Goal: Transaction & Acquisition: Purchase product/service

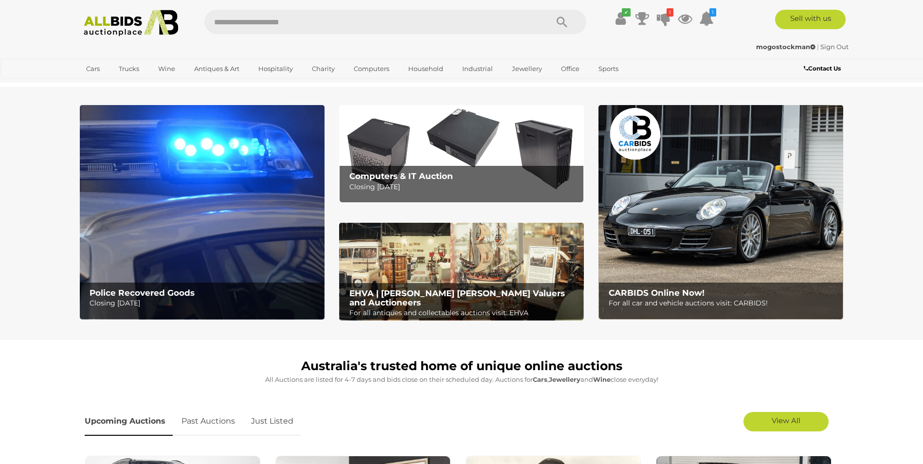
click at [256, 105] on div "Police Recovered Goods Closing Tuesday 16th September Computers & IT Auction Cl…" at bounding box center [461, 222] width 778 height 236
click at [270, 144] on img at bounding box center [202, 212] width 245 height 214
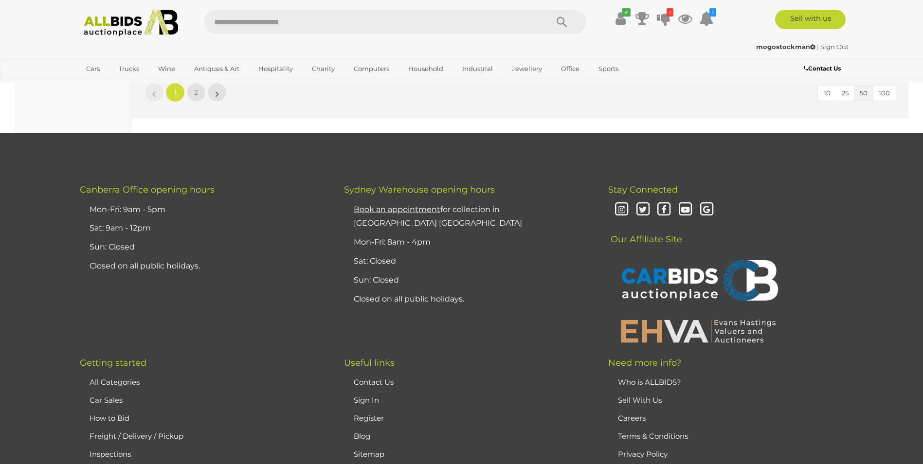
scroll to position [9386, 0]
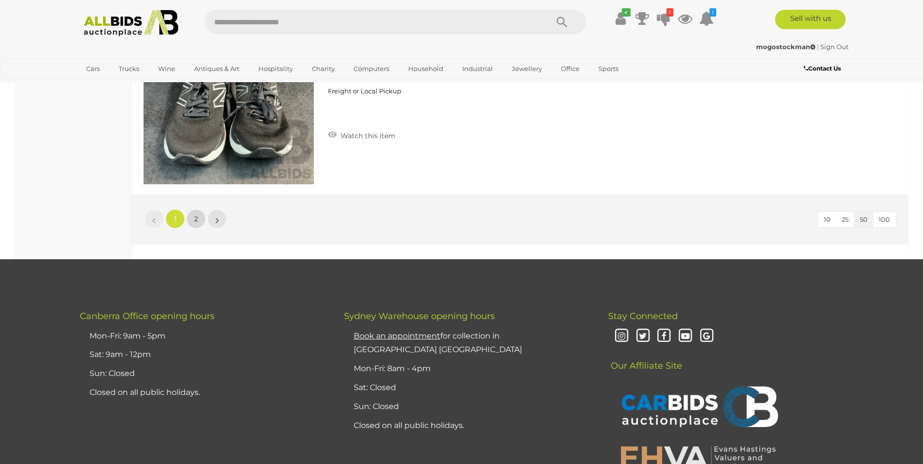
click at [201, 215] on link "2" at bounding box center [195, 218] width 19 height 19
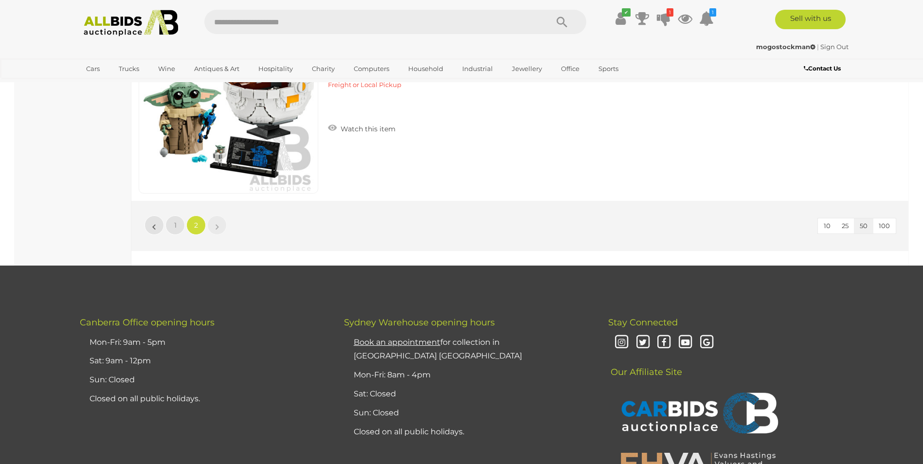
scroll to position [8632, 0]
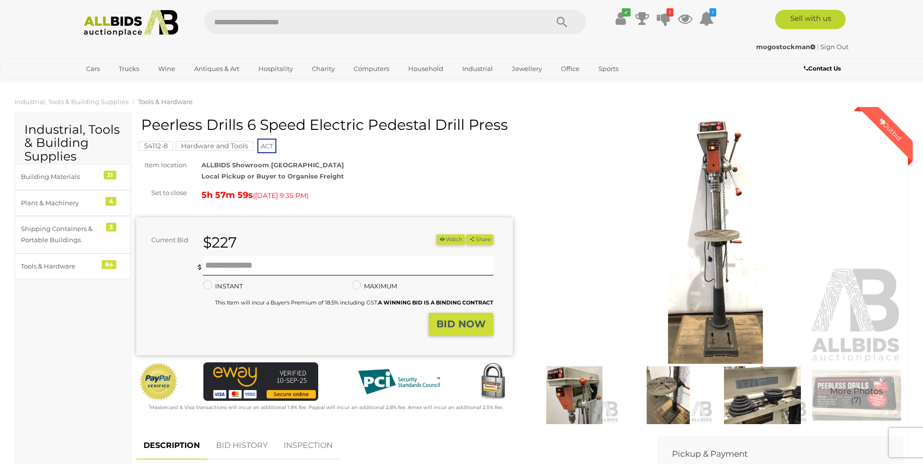
click at [463, 328] on strong "BID NOW" at bounding box center [460, 324] width 49 height 12
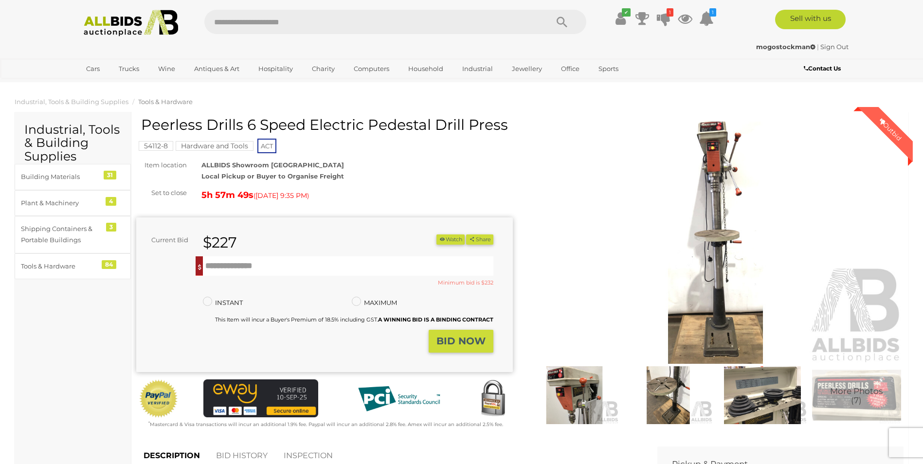
click at [718, 289] on img at bounding box center [715, 243] width 376 height 243
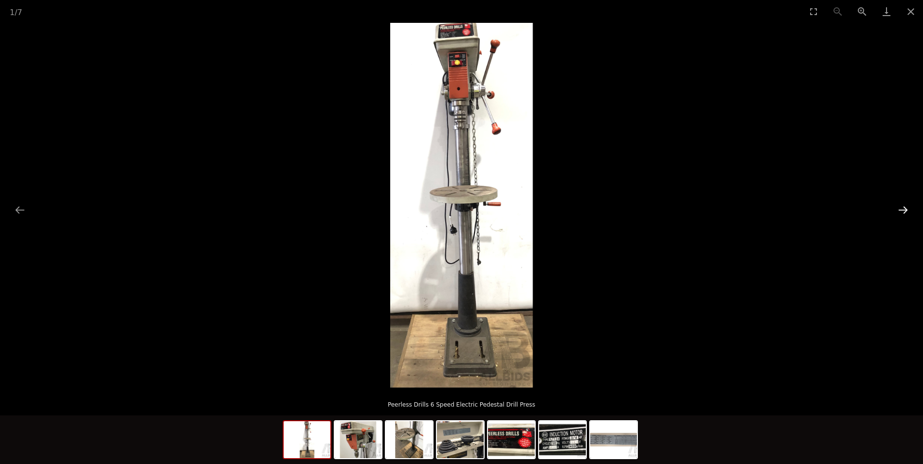
click at [903, 204] on button "Next slide" at bounding box center [902, 209] width 20 height 19
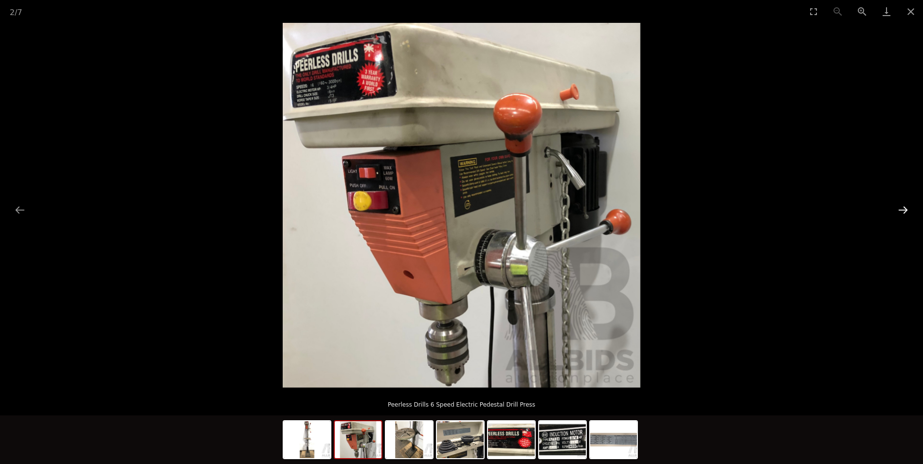
click at [896, 210] on button "Next slide" at bounding box center [902, 209] width 20 height 19
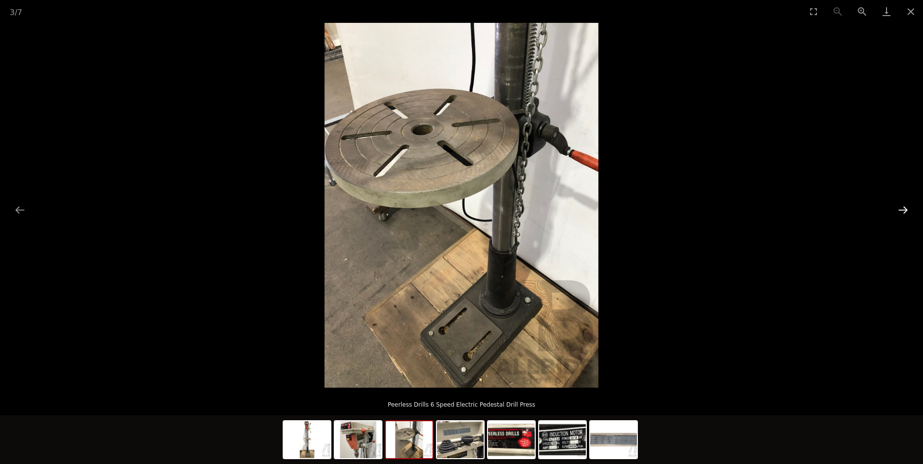
click at [896, 210] on button "Next slide" at bounding box center [902, 209] width 20 height 19
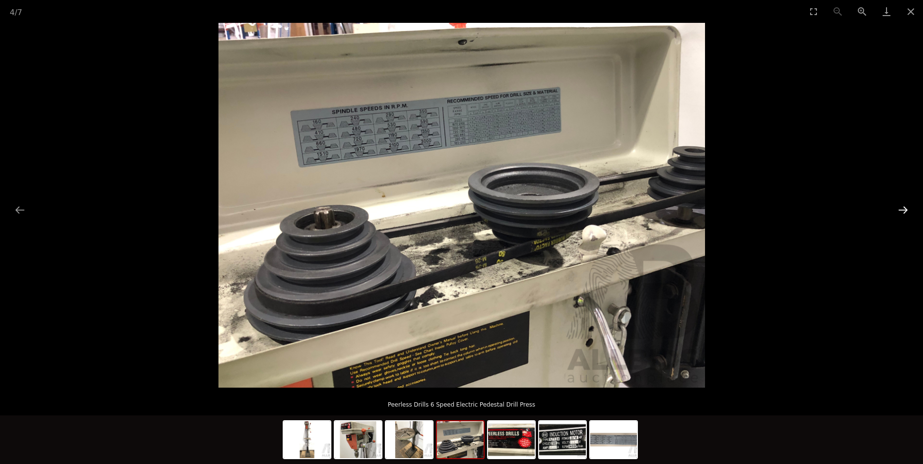
click at [896, 210] on button "Next slide" at bounding box center [902, 209] width 20 height 19
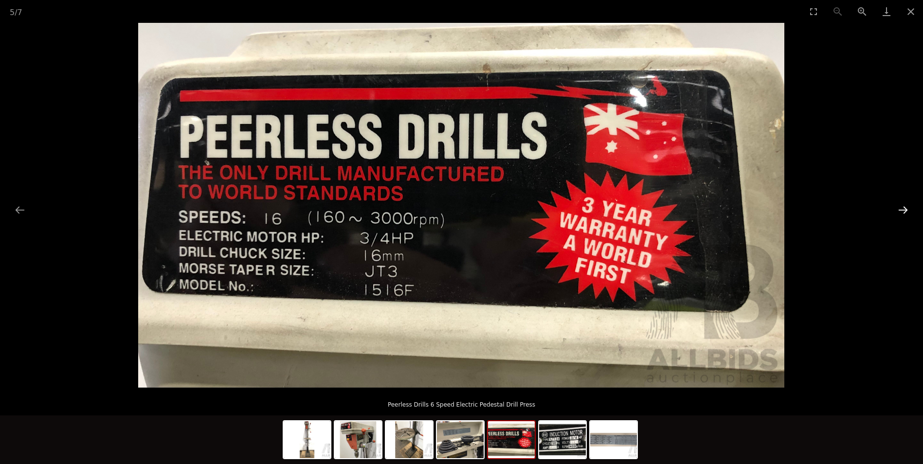
click at [896, 210] on button "Next slide" at bounding box center [902, 209] width 20 height 19
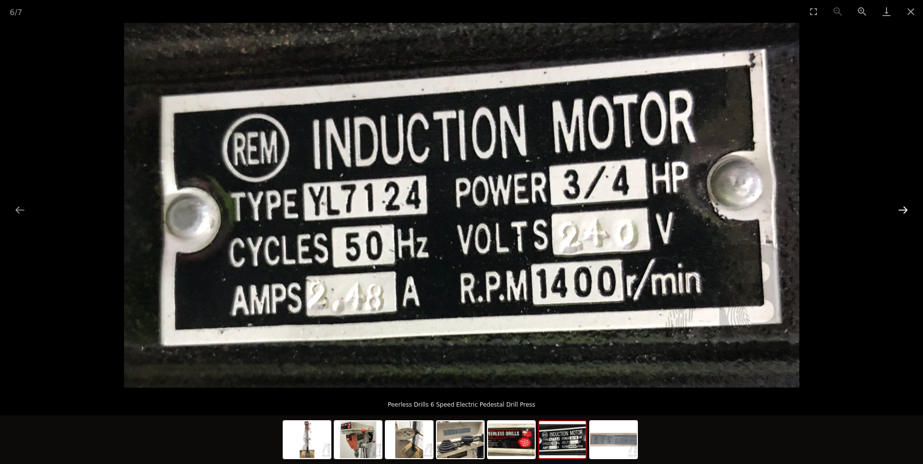
click at [896, 210] on button "Next slide" at bounding box center [902, 209] width 20 height 19
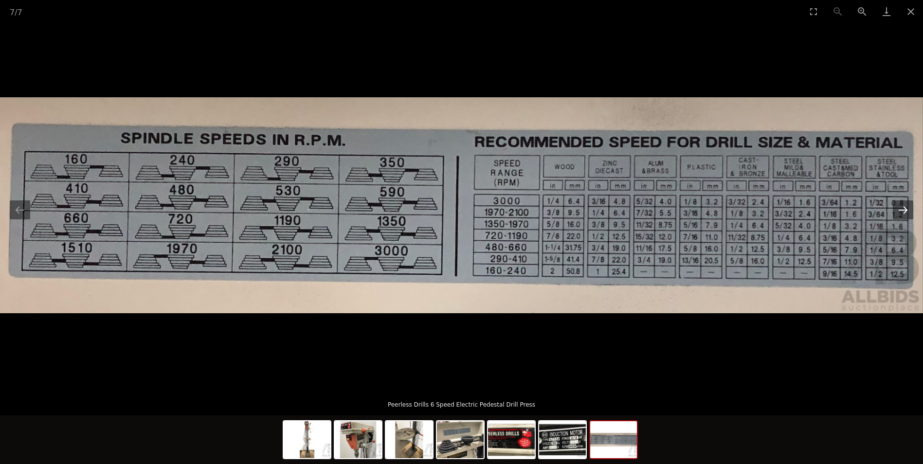
click at [896, 210] on button "Next slide" at bounding box center [902, 209] width 20 height 19
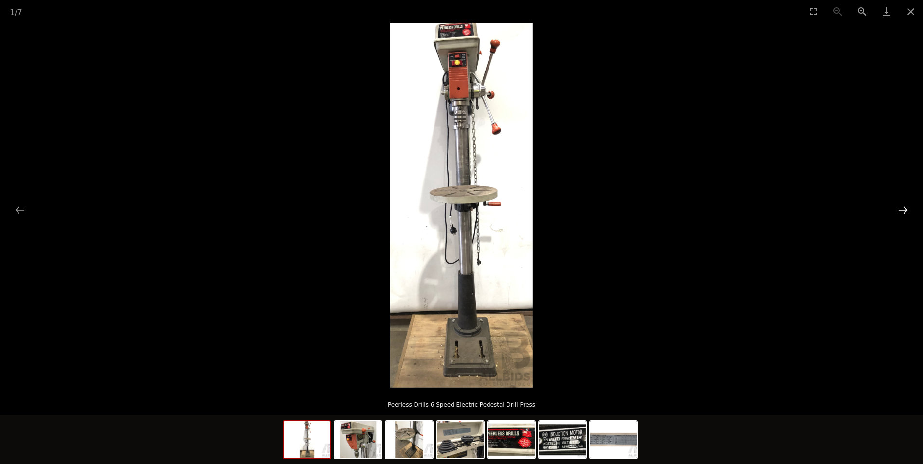
click at [896, 210] on button "Next slide" at bounding box center [902, 209] width 20 height 19
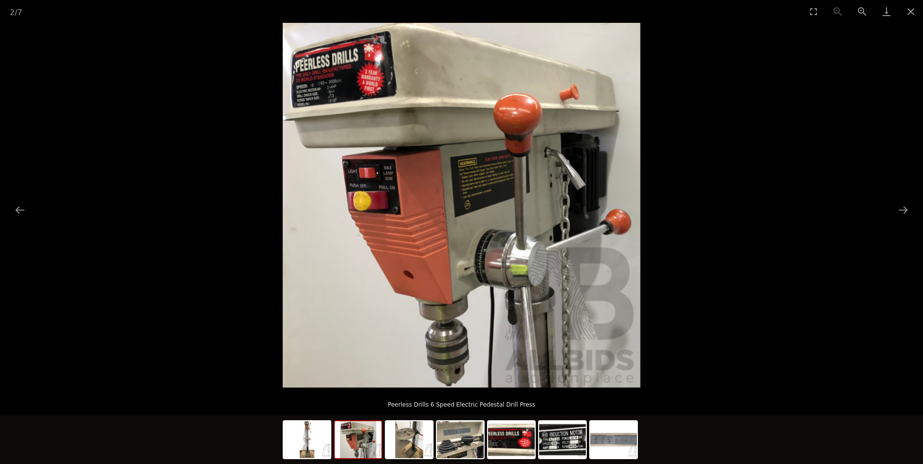
click at [908, 197] on picture at bounding box center [461, 205] width 923 height 365
click at [907, 206] on button "Next slide" at bounding box center [902, 209] width 20 height 19
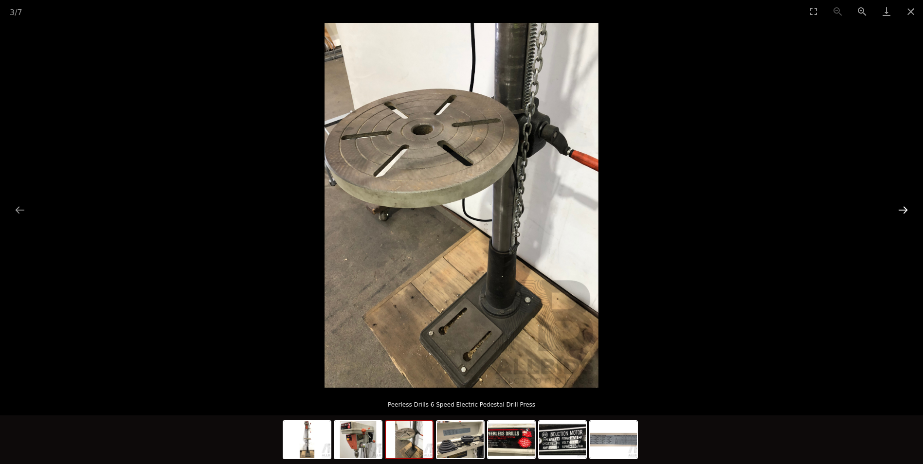
click at [907, 206] on button "Next slide" at bounding box center [902, 209] width 20 height 19
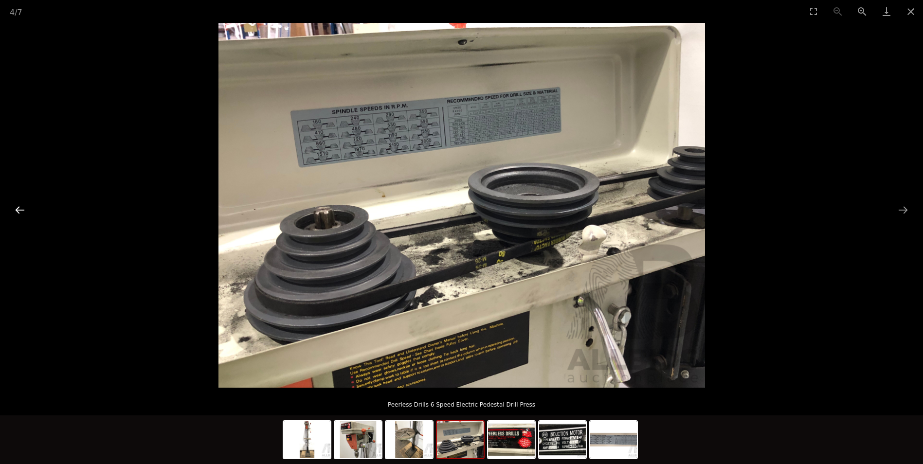
click at [17, 204] on button "Previous slide" at bounding box center [20, 209] width 20 height 19
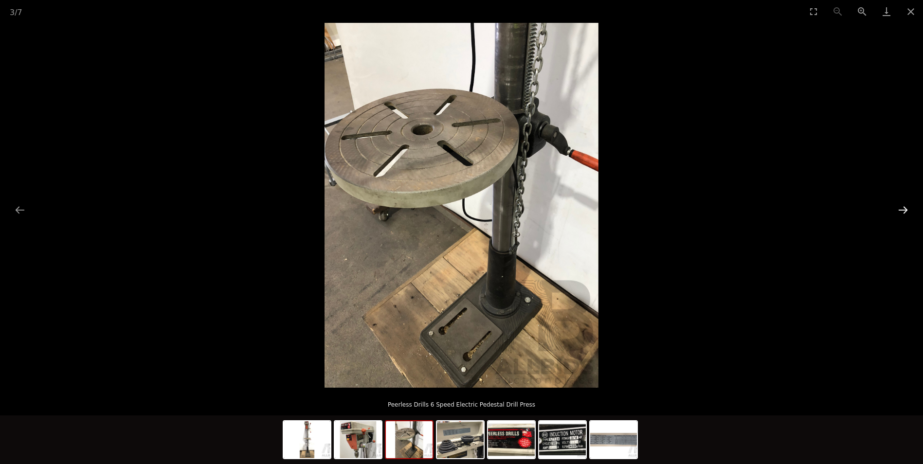
click at [899, 210] on button "Next slide" at bounding box center [902, 209] width 20 height 19
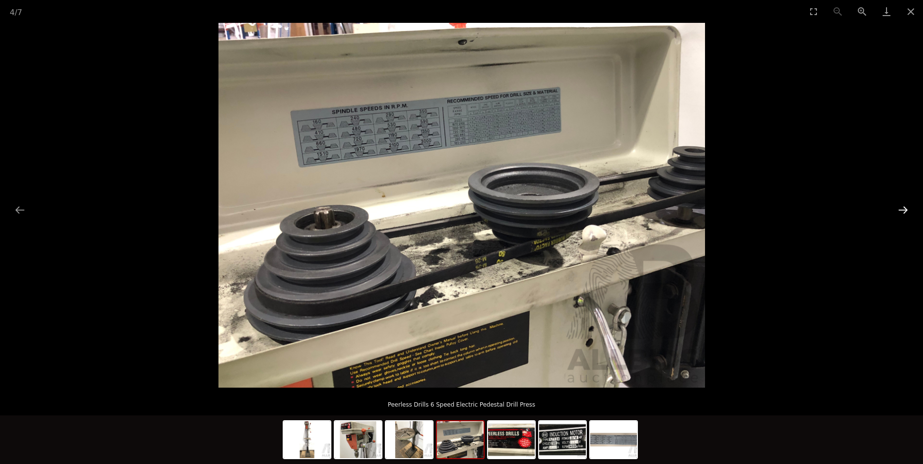
click at [900, 211] on button "Next slide" at bounding box center [902, 209] width 20 height 19
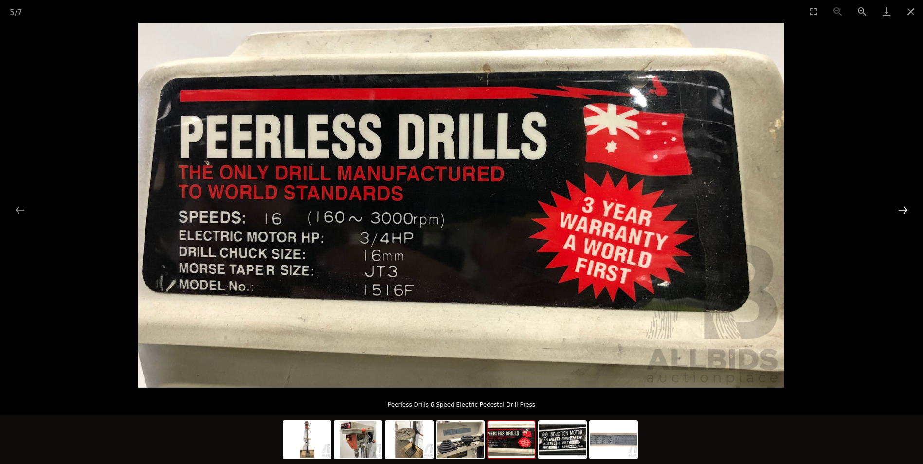
click at [900, 211] on button "Next slide" at bounding box center [902, 209] width 20 height 19
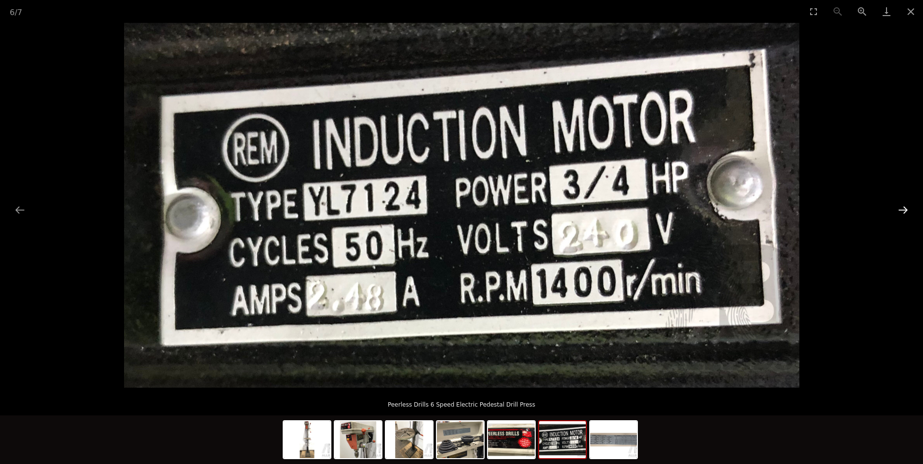
click at [900, 211] on button "Next slide" at bounding box center [902, 209] width 20 height 19
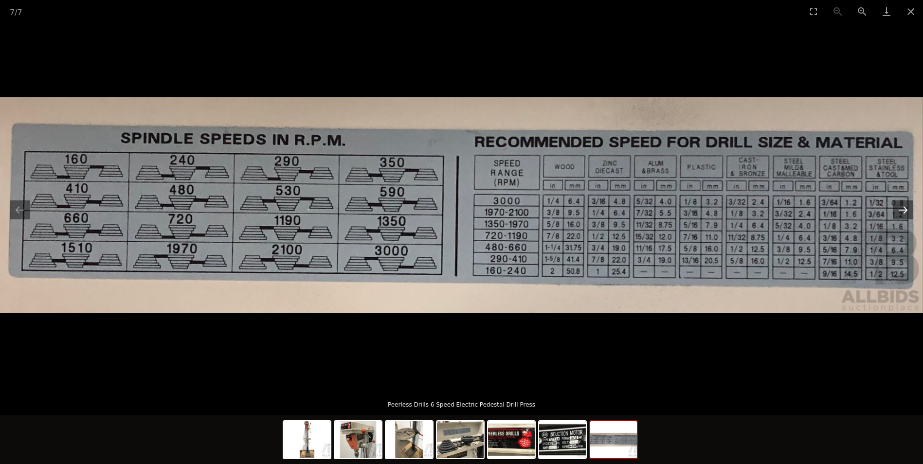
click at [906, 209] on button "Next slide" at bounding box center [902, 209] width 20 height 19
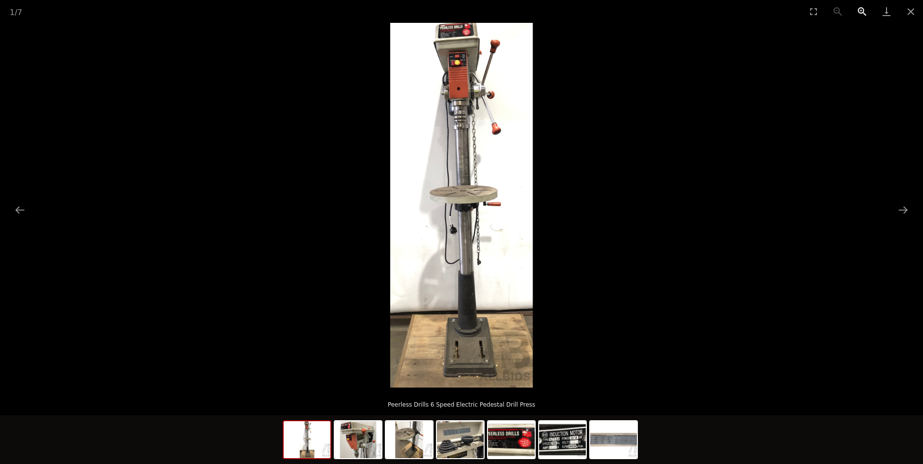
click at [860, 13] on button "Zoom in" at bounding box center [862, 11] width 24 height 23
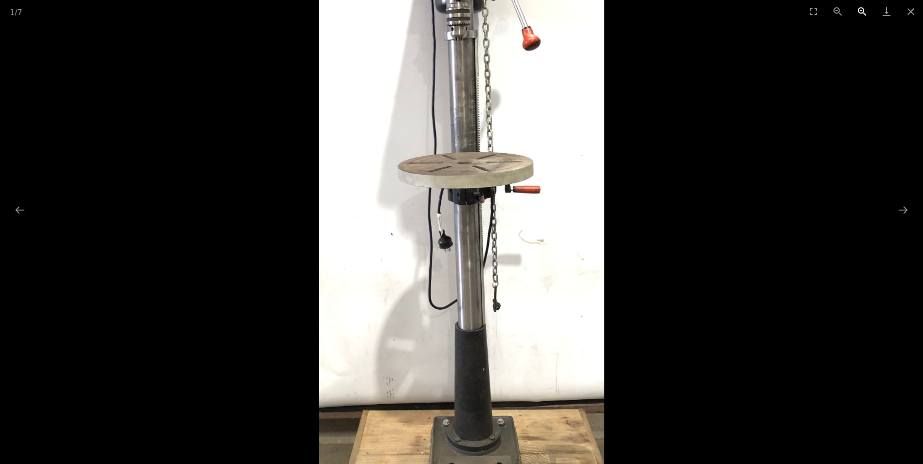
click at [861, 12] on button "Zoom in" at bounding box center [862, 11] width 24 height 23
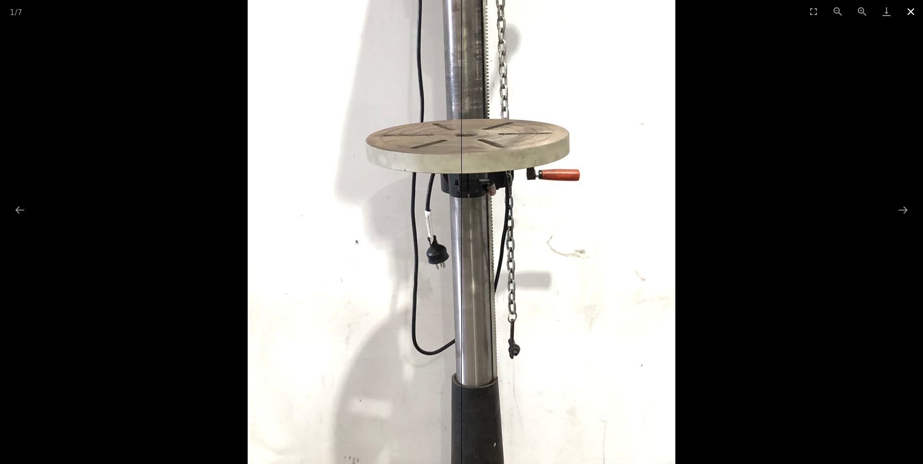
click at [908, 15] on button "Close gallery" at bounding box center [910, 11] width 24 height 23
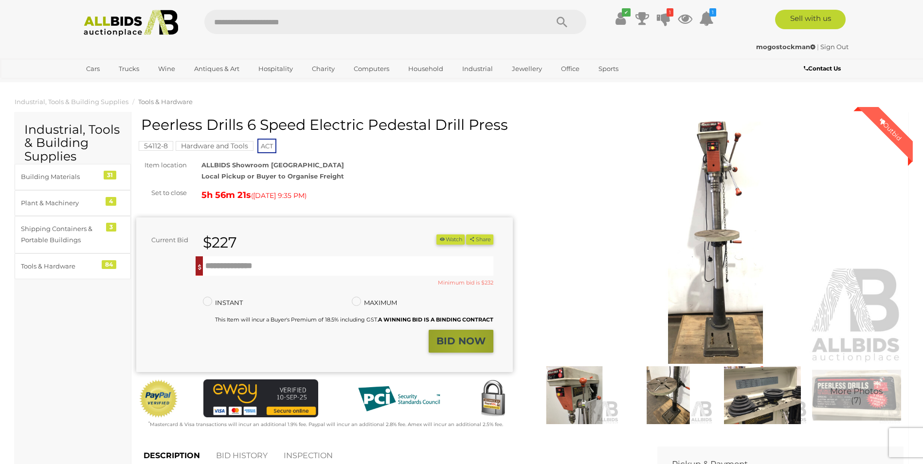
click at [462, 347] on strong "BID NOW" at bounding box center [460, 341] width 49 height 12
click at [248, 269] on input "text" at bounding box center [348, 265] width 290 height 19
click at [465, 338] on strong "BID NOW" at bounding box center [460, 341] width 49 height 12
click at [240, 266] on input "***" at bounding box center [348, 265] width 290 height 19
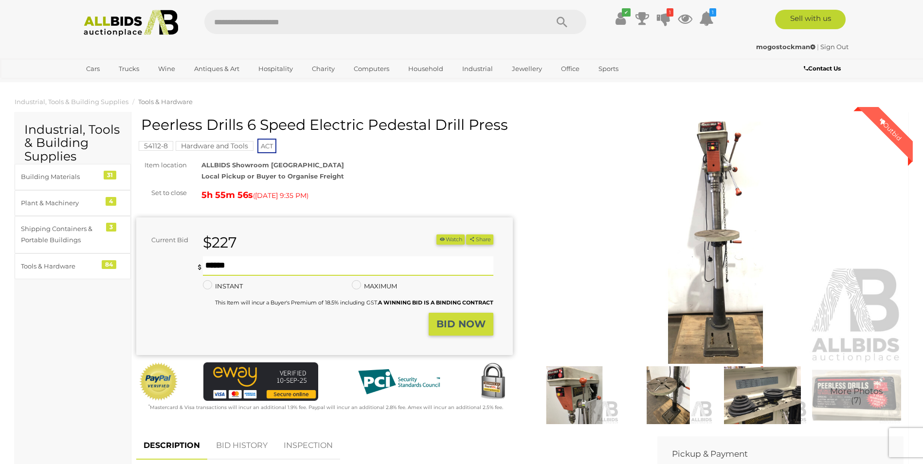
type input "******"
drag, startPoint x: 237, startPoint y: 265, endPoint x: 195, endPoint y: 262, distance: 41.9
click at [196, 263] on div "****** Min $232 ******" at bounding box center [343, 265] width 297 height 19
type input "***"
click at [452, 316] on button "BID NOW" at bounding box center [460, 324] width 65 height 23
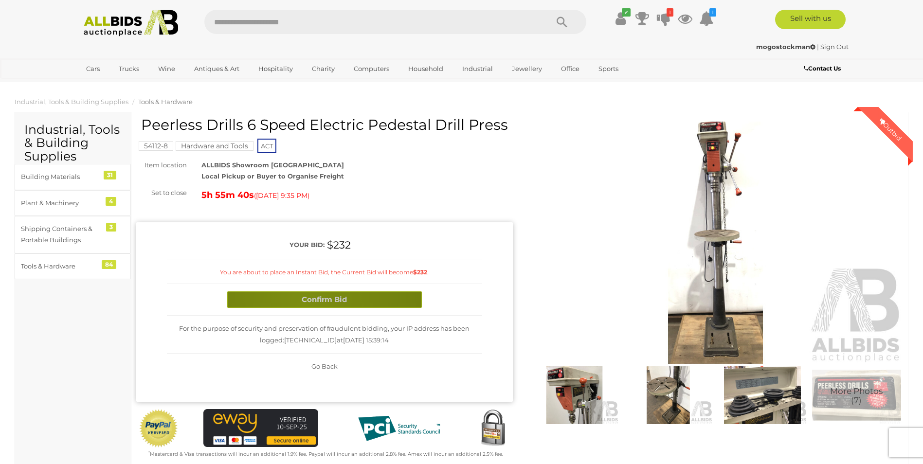
click at [302, 301] on button "Confirm Bid" at bounding box center [324, 299] width 195 height 17
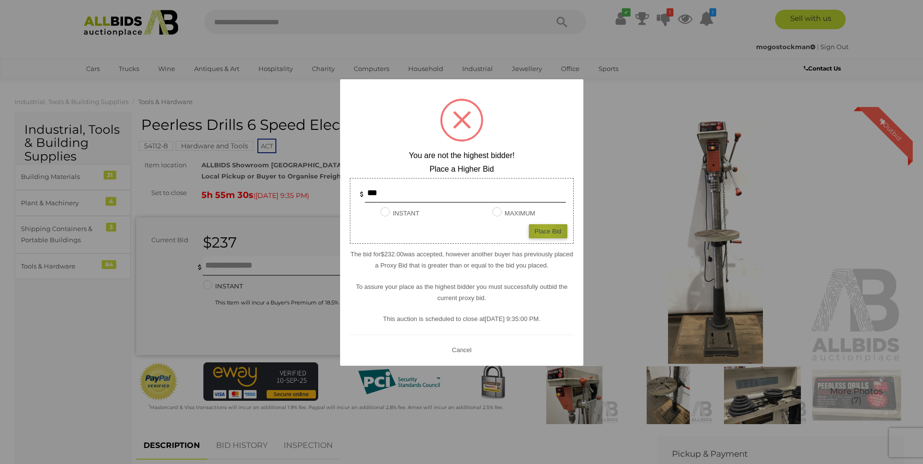
click at [545, 229] on div "Place Bid" at bounding box center [548, 231] width 38 height 14
type input "***"
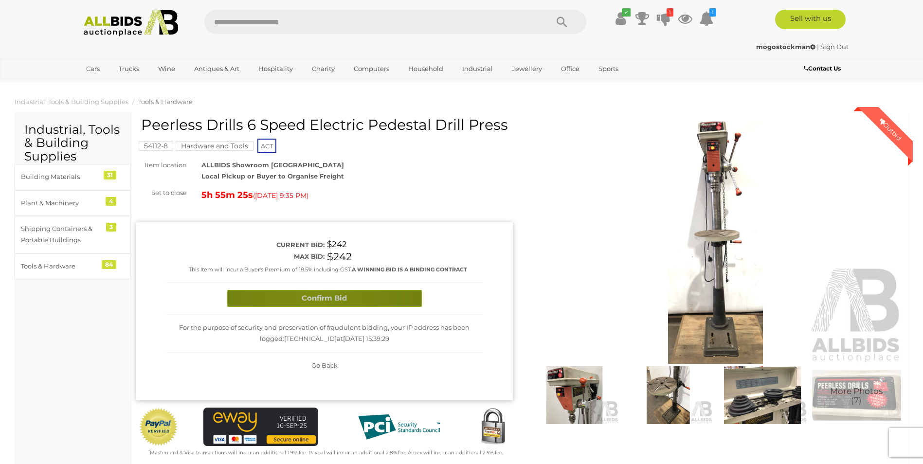
click at [314, 299] on button "Confirm Bid" at bounding box center [324, 298] width 195 height 17
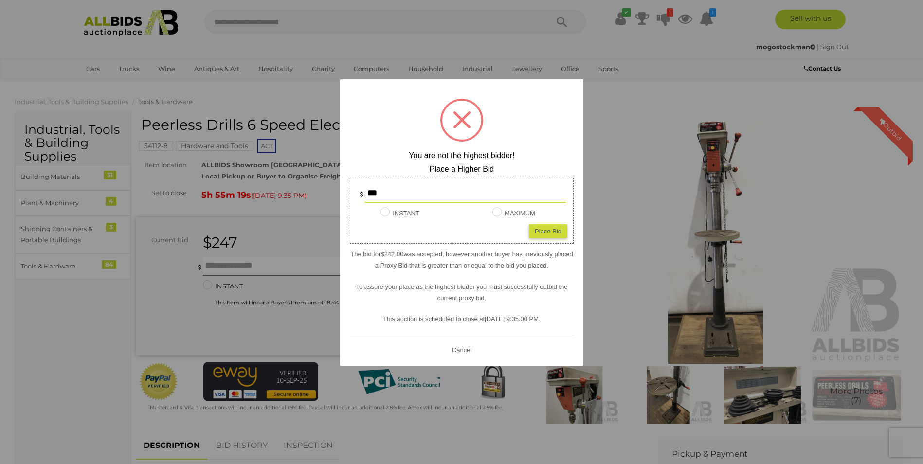
click at [560, 233] on div "Place Bid" at bounding box center [548, 231] width 38 height 14
type input "***"
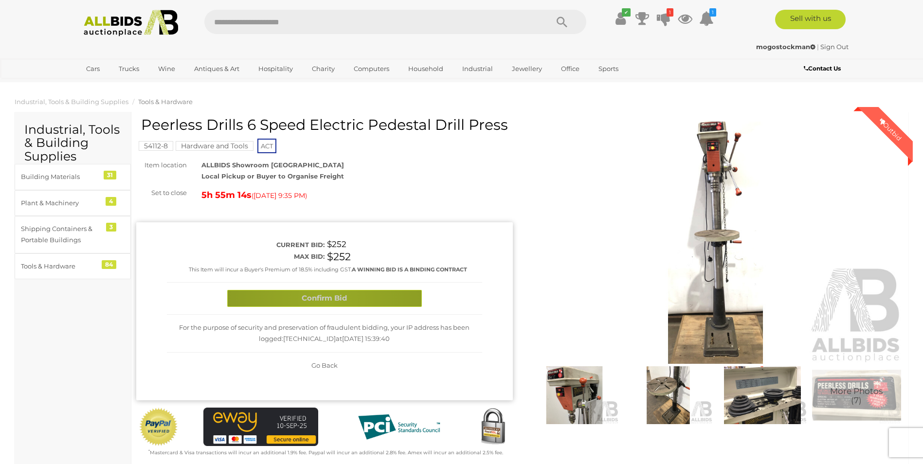
click at [327, 298] on button "Confirm Bid" at bounding box center [324, 298] width 195 height 17
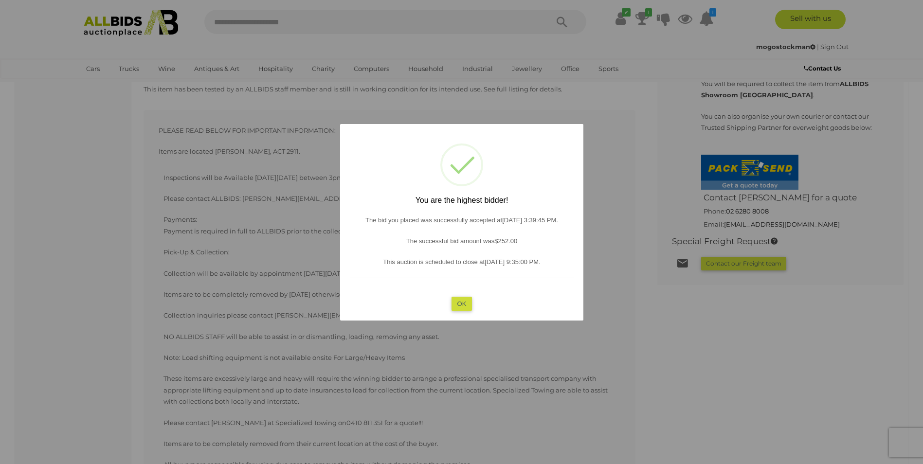
scroll to position [584, 0]
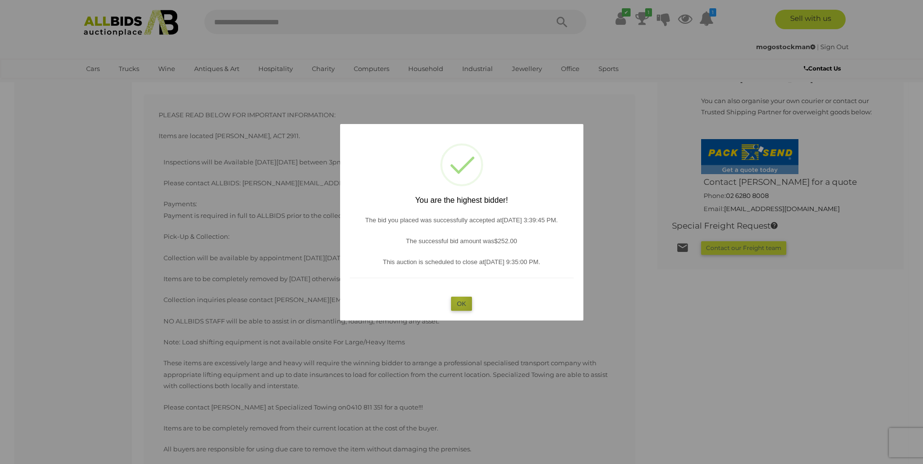
click at [459, 299] on button "OK" at bounding box center [461, 304] width 21 height 14
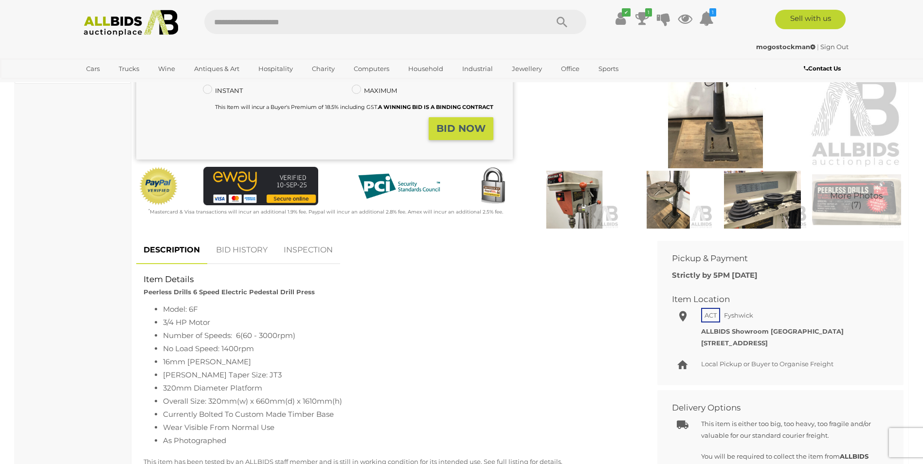
scroll to position [195, 0]
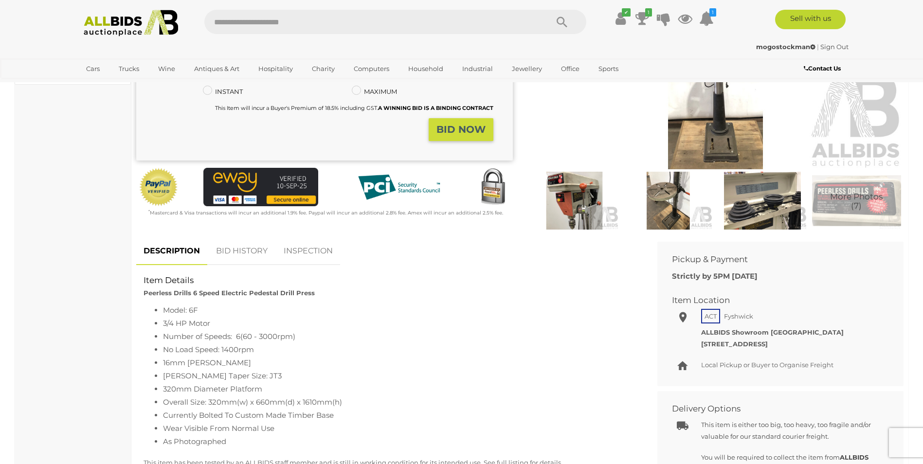
click at [250, 249] on link "BID HISTORY" at bounding box center [242, 251] width 66 height 29
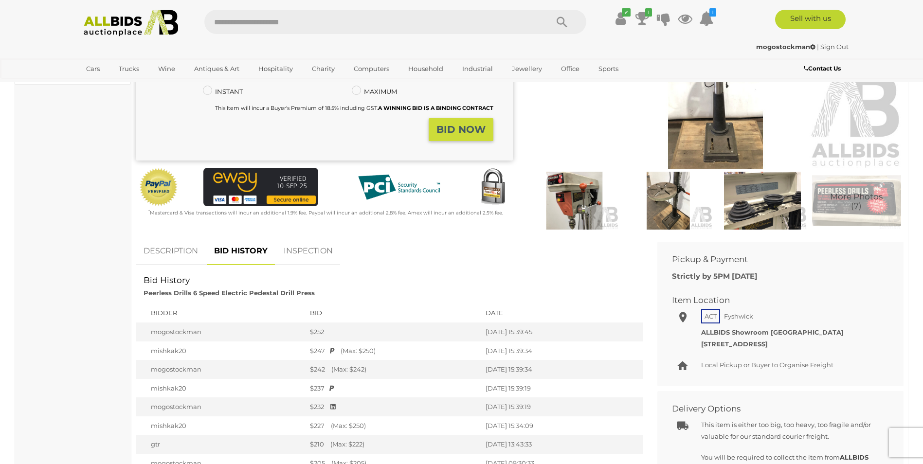
click at [297, 251] on link "INSPECTION" at bounding box center [308, 251] width 64 height 29
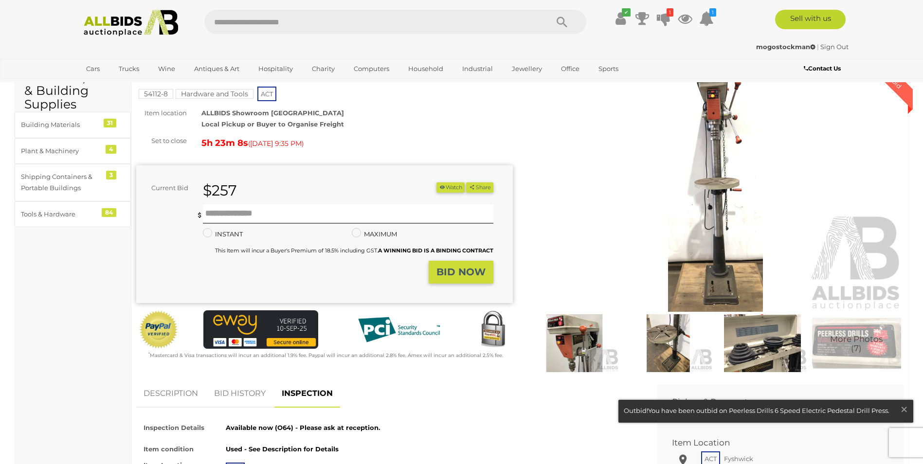
scroll to position [146, 0]
